Goal: Information Seeking & Learning: Learn about a topic

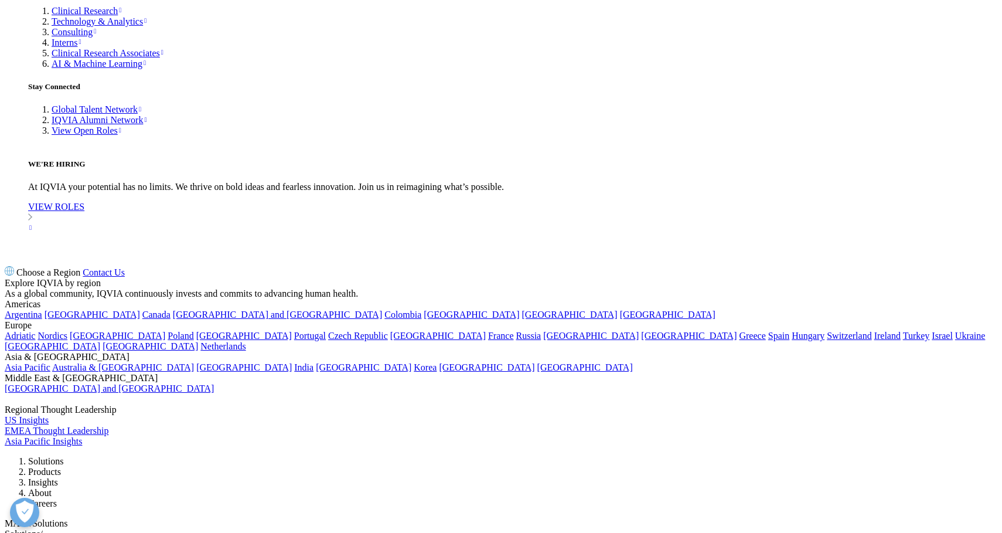
scroll to position [4139, 0]
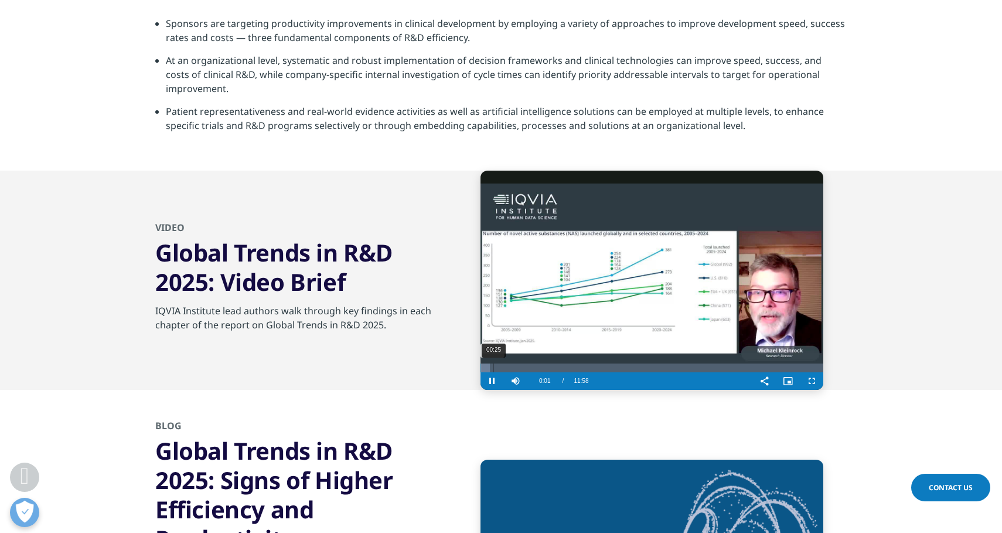
click at [493, 370] on div "00:25" at bounding box center [493, 367] width 1 height 9
click at [506, 369] on div "00:52" at bounding box center [506, 367] width 1 height 9
click at [523, 368] on div "01:29" at bounding box center [523, 367] width 1 height 9
click at [538, 367] on div "01:59" at bounding box center [537, 367] width 1 height 9
click at [533, 370] on div "01:50" at bounding box center [533, 367] width 1 height 9
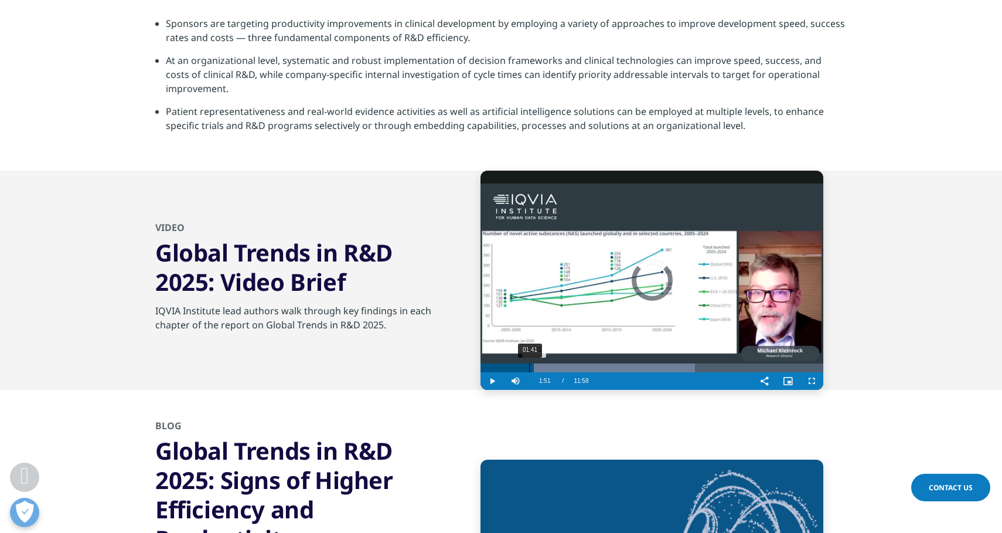
click at [529, 369] on div "01:41" at bounding box center [529, 367] width 1 height 9
click at [520, 370] on div "01:23" at bounding box center [520, 367] width 1 height 9
click at [533, 369] on div "01:49" at bounding box center [533, 367] width 1 height 9
click at [540, 369] on div "02:05" at bounding box center [540, 367] width 1 height 9
click at [547, 369] on div "02:20" at bounding box center [547, 367] width 1 height 9
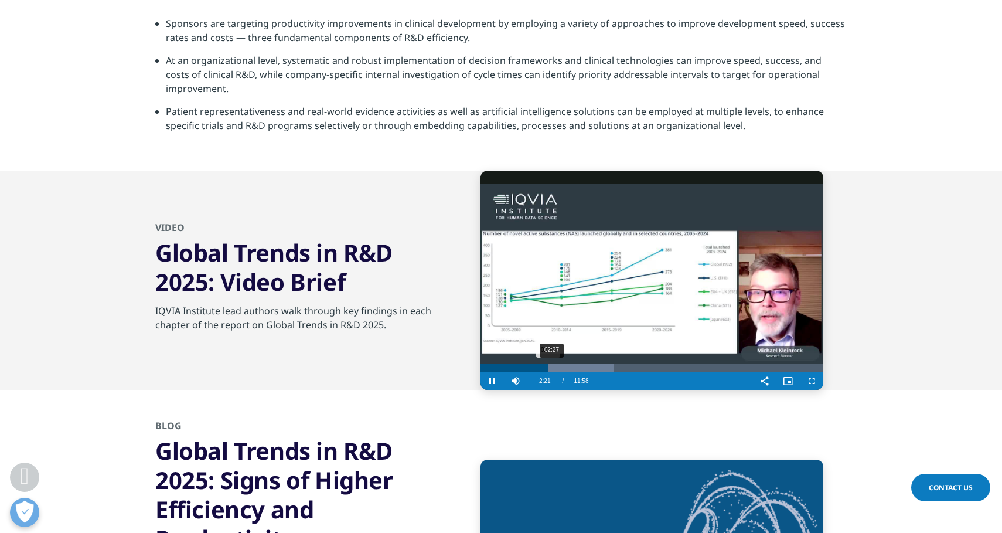
click at [551, 369] on div "02:27" at bounding box center [551, 367] width 1 height 9
click at [560, 369] on div "02:45" at bounding box center [560, 367] width 1 height 9
click at [568, 370] on div "03:03" at bounding box center [568, 367] width 1 height 9
click at [585, 288] on video "Video Player" at bounding box center [652, 280] width 343 height 219
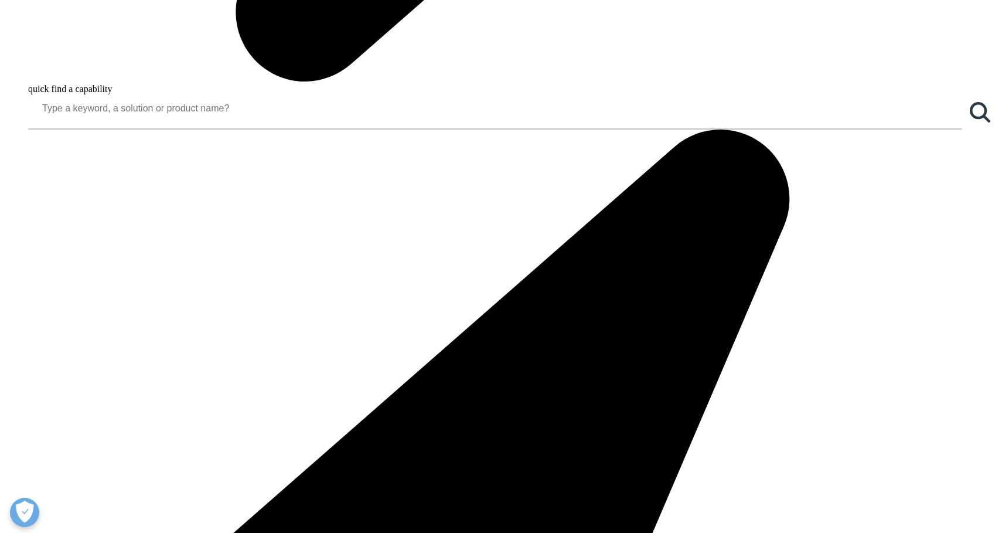
scroll to position [1270, 0]
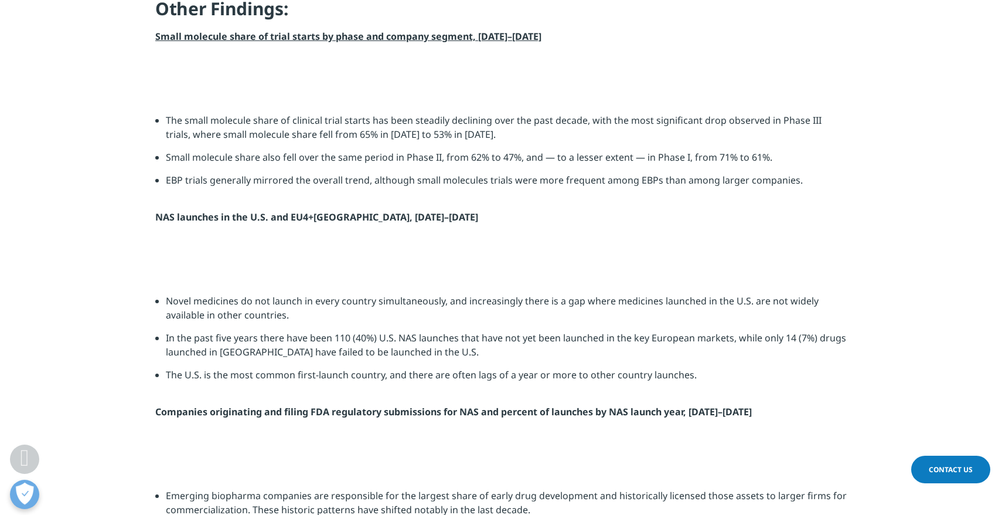
scroll to position [1670, 0]
